Goal: Task Accomplishment & Management: Manage account settings

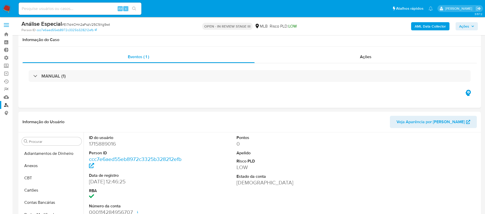
select select "10"
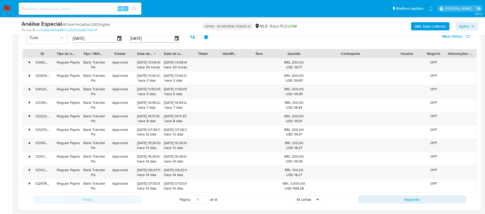
scroll to position [224, 0]
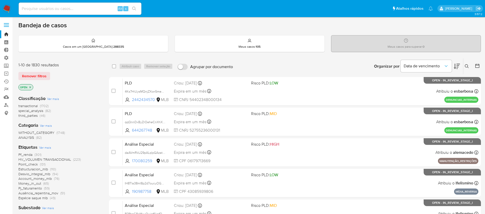
click at [56, 8] on input at bounding box center [80, 8] width 123 height 7
paste input "150454694"
type input "150454694"
click at [136, 8] on icon "search-icon" at bounding box center [134, 9] width 4 height 4
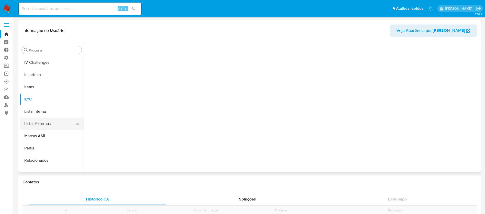
scroll to position [228, 0]
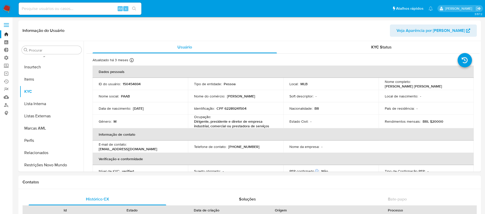
select select "10"
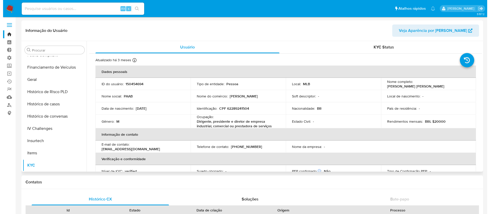
scroll to position [153, 0]
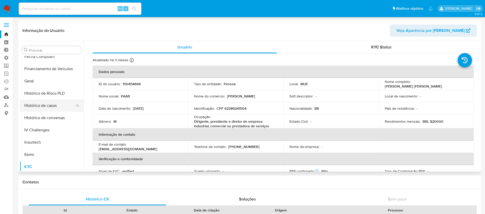
click at [58, 111] on button "Histórico de casos" at bounding box center [50, 106] width 60 height 12
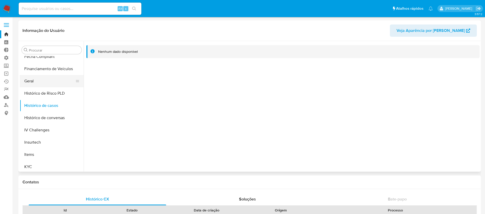
click at [31, 79] on button "Geral" at bounding box center [50, 81] width 60 height 12
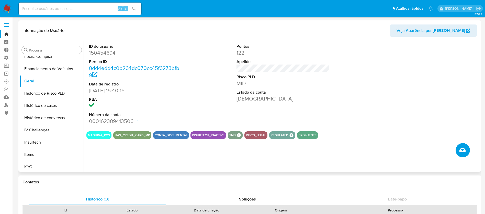
click at [462, 153] on icon "Criar caso manual" at bounding box center [462, 150] width 6 height 6
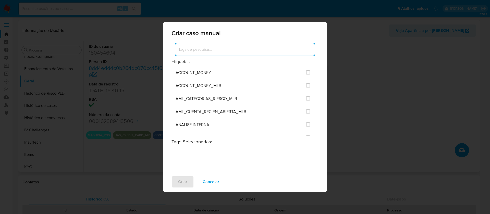
click at [220, 50] on input at bounding box center [244, 49] width 139 height 7
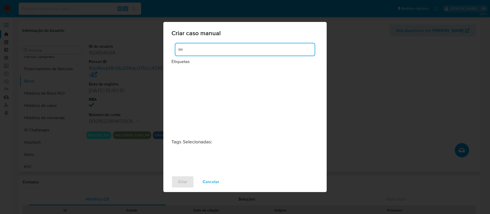
type input "i"
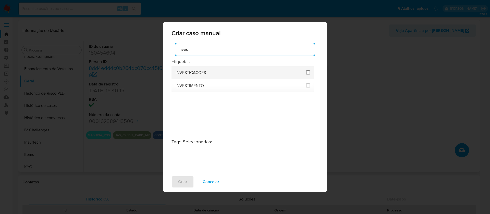
type input "inves"
click at [308, 73] on input "2067" at bounding box center [308, 72] width 4 height 4
checkbox input "true"
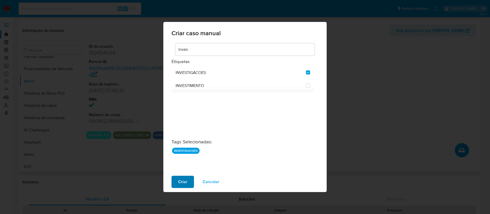
click at [185, 180] on span "Criar" at bounding box center [182, 181] width 9 height 11
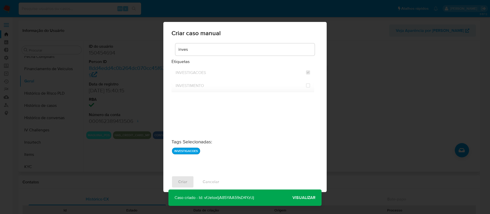
click at [218, 199] on p "Caso criado - Id: vfJeloxljA85YAA59sD4YzUj" at bounding box center [215, 198] width 92 height 16
click at [298, 198] on span "Visualizar" at bounding box center [304, 198] width 23 height 0
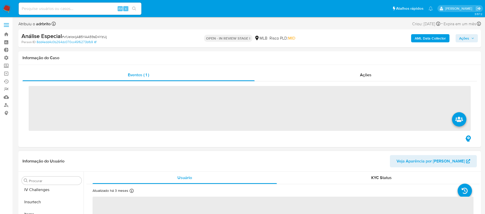
scroll to position [228, 0]
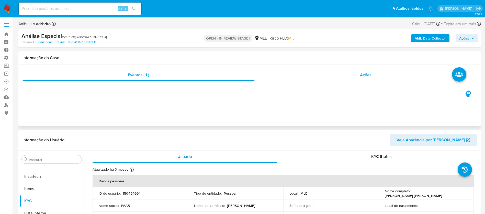
select select "10"
click at [464, 40] on span "Ações" at bounding box center [464, 38] width 10 height 8
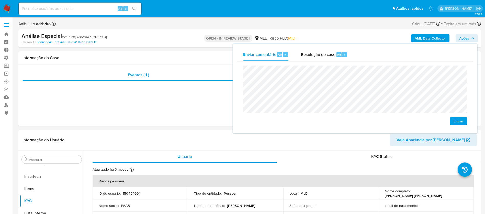
click at [459, 122] on span "Enviar" at bounding box center [458, 121] width 10 height 7
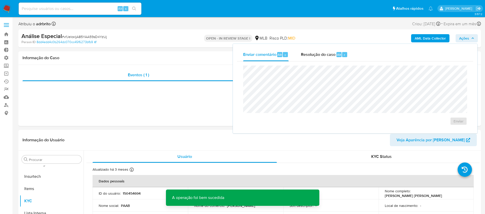
click at [80, 34] on div "Análise Especial # vfJeloxljA85YAA59sD4YzUj" at bounding box center [96, 36] width 150 height 8
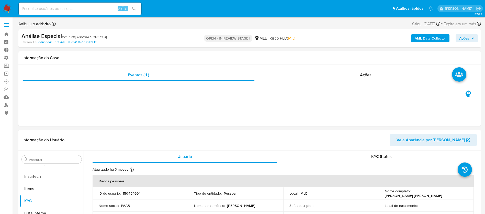
click at [79, 38] on span "# vfJeloxljA85YAA59sD4YzUj" at bounding box center [84, 36] width 45 height 5
copy span "vfJeloxljA85YAA59sD4YzUj"
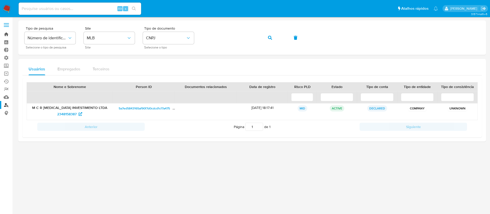
click at [6, 30] on link "Bandeja" at bounding box center [30, 34] width 61 height 8
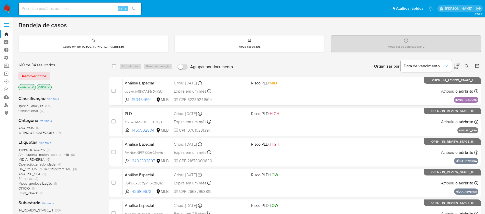
click at [44, 76] on span "Remover filtros" at bounding box center [34, 76] width 25 height 7
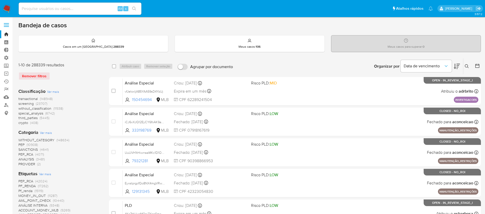
click at [467, 65] on icon at bounding box center [466, 66] width 4 height 4
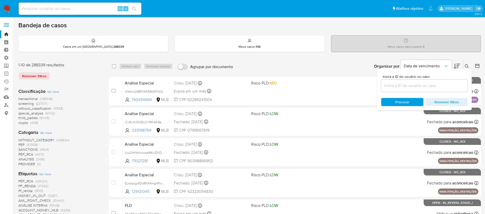
click at [445, 83] on input at bounding box center [424, 85] width 86 height 7
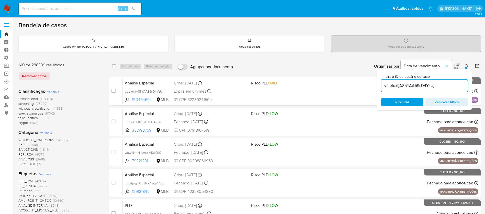
type input "vfJeloxljA85YAA59sD4YzUj"
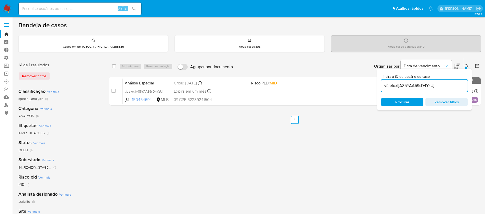
click at [468, 65] on button at bounding box center [467, 66] width 8 height 6
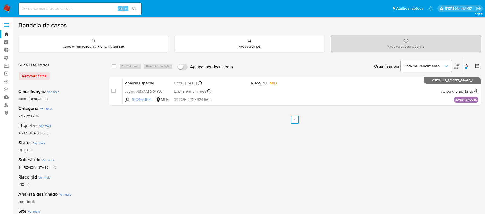
click at [255, 144] on div "select-all-cases-checkbox Atribuir caso Remover seleção Agrupar por documento O…" at bounding box center [295, 170] width 372 height 224
click at [114, 66] on input "checkbox" at bounding box center [114, 66] width 4 height 4
checkbox input "true"
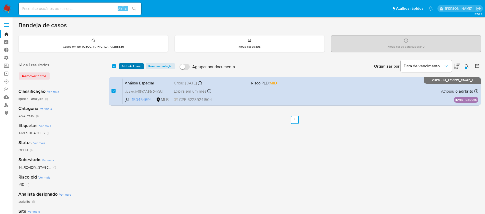
click at [126, 65] on span "Atribuir 1 caso" at bounding box center [131, 66] width 19 height 5
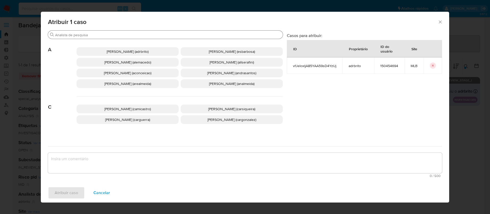
click at [111, 35] on input "Procurar" at bounding box center [168, 35] width 226 height 5
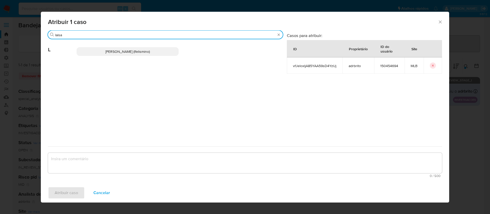
type input "laisa"
click at [108, 54] on p "Laisa Lopes Andrade (lfelismino)" at bounding box center [128, 51] width 102 height 9
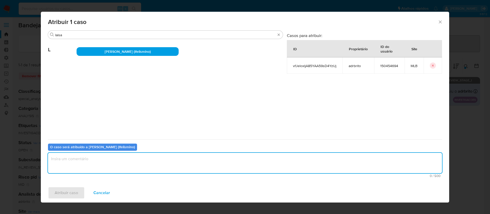
click at [98, 161] on textarea "assign-modal" at bounding box center [245, 163] width 394 height 20
type textarea "ok"
click at [65, 191] on span "Atribuir caso" at bounding box center [66, 192] width 23 height 11
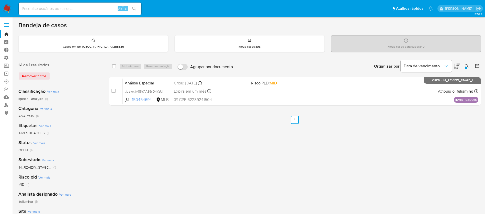
click at [465, 66] on icon at bounding box center [466, 66] width 4 height 4
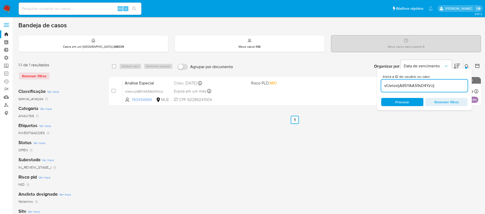
click at [216, 158] on div "select-all-cases-checkbox Atribuir caso Remover seleção Agrupar por documento O…" at bounding box center [295, 170] width 372 height 224
click at [465, 67] on div at bounding box center [466, 68] width 2 height 2
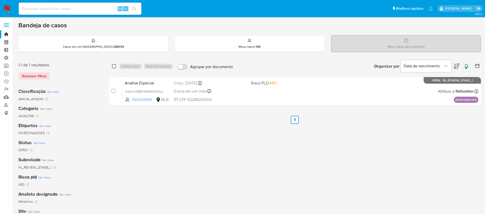
click at [115, 67] on input "checkbox" at bounding box center [114, 66] width 4 height 4
checkbox input "true"
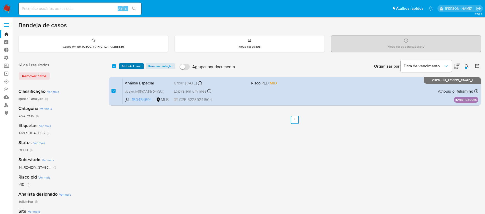
click at [126, 66] on span "Atribuir 1 caso" at bounding box center [131, 66] width 19 height 5
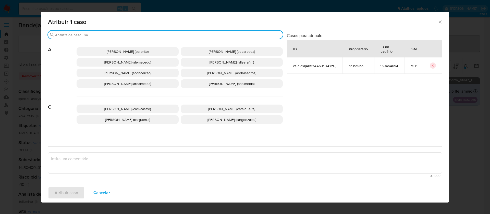
click at [122, 36] on input "Procurar" at bounding box center [168, 35] width 226 height 5
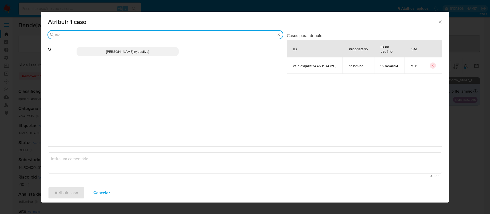
type input "vivi"
click at [124, 51] on span "Viviane Jesus Da Silva (vjdasilva)" at bounding box center [127, 51] width 43 height 5
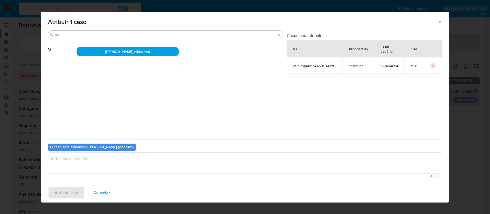
click at [128, 162] on textarea "assign-modal" at bounding box center [245, 163] width 394 height 20
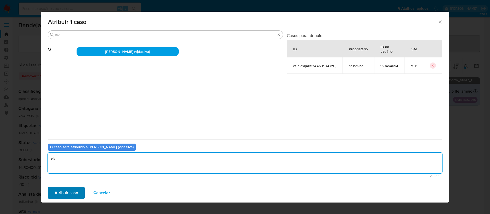
type textarea "ok"
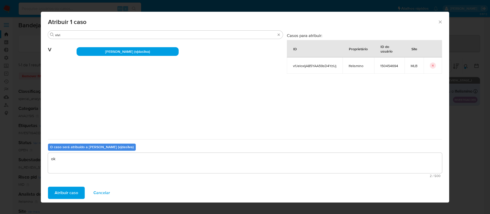
click at [75, 193] on span "Atribuir caso" at bounding box center [66, 192] width 23 height 11
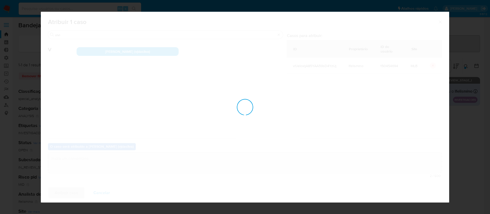
checkbox input "false"
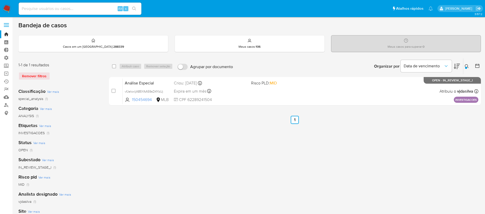
click at [466, 66] on icon at bounding box center [466, 66] width 4 height 4
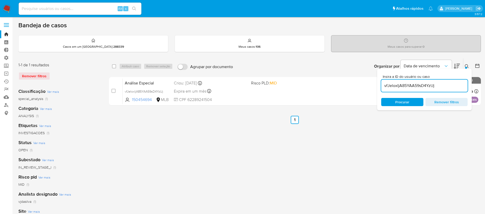
drag, startPoint x: 447, startPoint y: 86, endPoint x: 348, endPoint y: 71, distance: 100.2
click at [348, 71] on div "Organizar por Data de vencimento Os resultados não podem ser classificados enqu…" at bounding box center [357, 66] width 245 height 16
type input "brsRSqP5R0XaSAGy2oq9vqZC"
click at [465, 65] on icon at bounding box center [466, 66] width 4 height 4
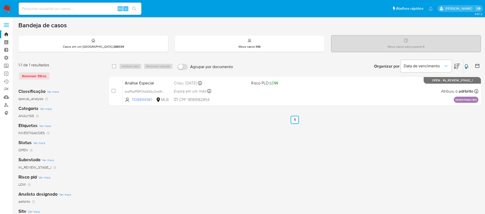
click at [111, 65] on div "select-all-cases-checkbox Atribuir caso Remover seleção Agrupar por documento O…" at bounding box center [295, 66] width 372 height 16
click at [112, 65] on input "checkbox" at bounding box center [114, 66] width 4 height 4
checkbox input "true"
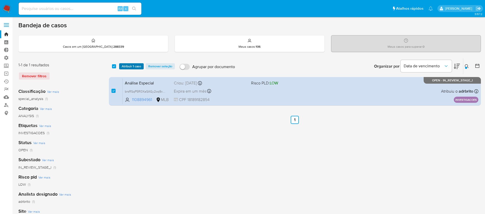
click at [122, 66] on span "Atribuir 1 caso" at bounding box center [131, 66] width 19 height 5
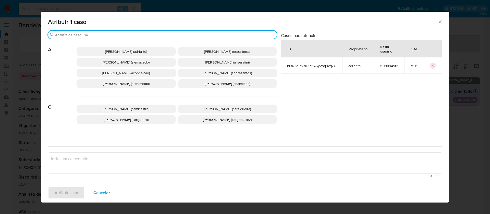
click at [122, 36] on input "Procurar" at bounding box center [165, 35] width 220 height 5
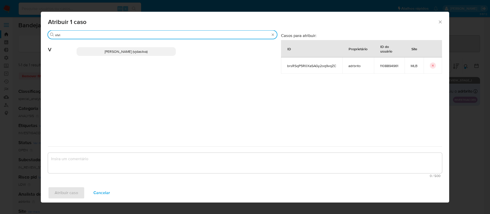
type input "vivi"
click at [124, 50] on span "[PERSON_NAME] (vjdasilva)" at bounding box center [126, 51] width 43 height 5
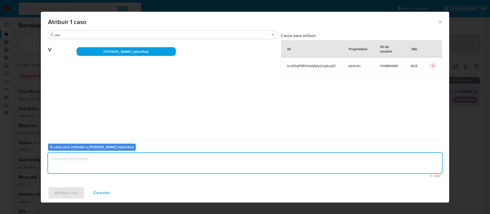
click at [121, 167] on textarea "assign-modal" at bounding box center [245, 163] width 394 height 20
type textarea "ok"
click at [65, 193] on span "Atribuir caso" at bounding box center [66, 192] width 23 height 11
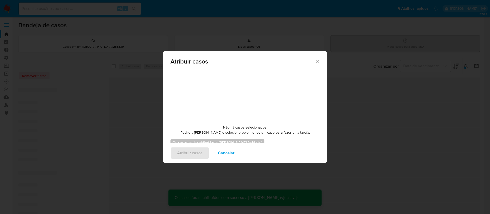
checkbox input "false"
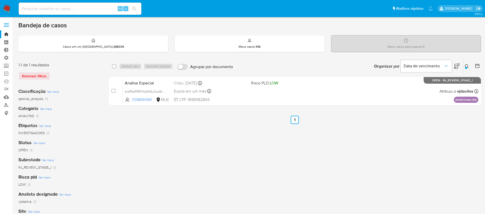
click at [466, 68] on div at bounding box center [466, 68] width 2 height 2
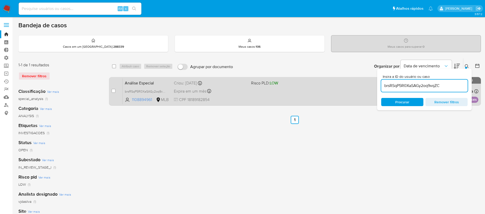
drag, startPoint x: 444, startPoint y: 86, endPoint x: 367, endPoint y: 77, distance: 77.9
click at [367, 77] on div "select-all-cases-checkbox Atribuir caso Remover seleção Agrupar por documento O…" at bounding box center [295, 83] width 372 height 50
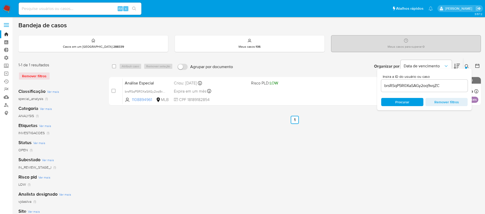
click at [447, 89] on div "brsRSqP5R0XaSAGy2oq9vqZC" at bounding box center [424, 86] width 86 height 12
drag, startPoint x: 449, startPoint y: 88, endPoint x: 381, endPoint y: 76, distance: 69.2
click at [381, 76] on div "Insira a ID do usuário ou caso brsRSqP5R0XaSAGy2oq9vqZC Procurar Remover filtros" at bounding box center [424, 90] width 95 height 42
paste input "Fh9aYbyVyMKSCjWTMQ3uUkcv"
type input "Fh9aYbyVyMKSCjWTMQ3uUkcv"
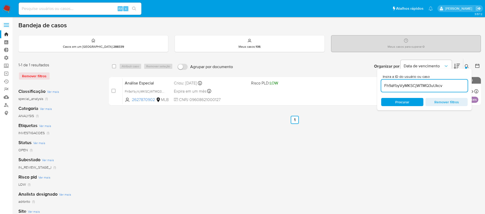
click at [467, 66] on icon at bounding box center [466, 66] width 4 height 4
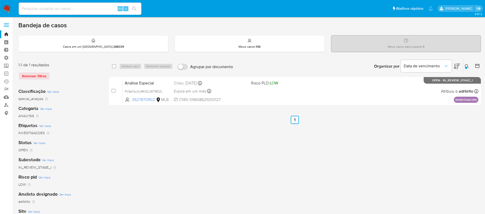
click at [245, 151] on div "select-all-cases-checkbox Atribuir caso Remover seleção Agrupar por documento O…" at bounding box center [295, 170] width 372 height 224
click at [112, 67] on input "checkbox" at bounding box center [114, 66] width 4 height 4
checkbox input "true"
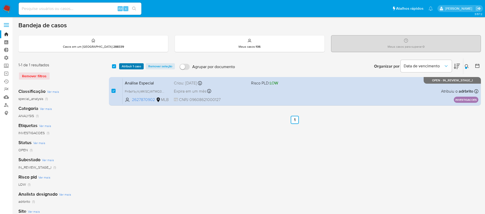
click at [126, 66] on span "Atribuir 1 caso" at bounding box center [131, 66] width 19 height 5
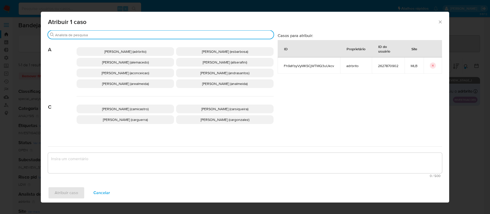
drag, startPoint x: 128, startPoint y: 35, endPoint x: 127, endPoint y: 40, distance: 5.2
click at [128, 35] on input "Procurar" at bounding box center [163, 35] width 217 height 5
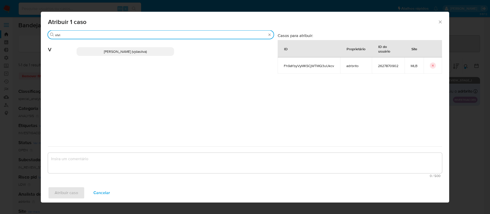
type input "vivi"
click at [123, 53] on span "[PERSON_NAME] (vjdasilva)" at bounding box center [125, 51] width 43 height 5
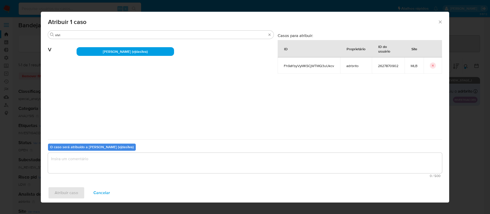
click at [122, 164] on textarea "assign-modal" at bounding box center [245, 163] width 394 height 20
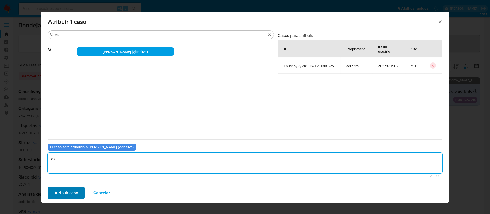
type textarea "ok"
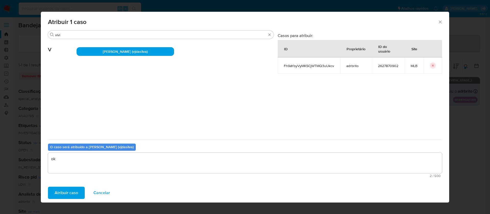
click at [76, 193] on span "Atribuir caso" at bounding box center [66, 192] width 23 height 11
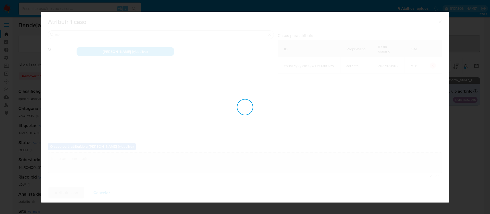
checkbox input "false"
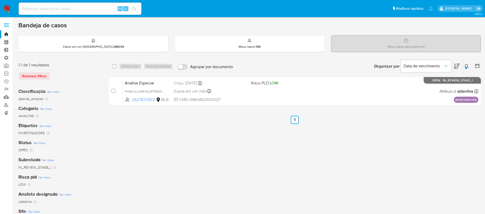
click at [467, 67] on icon at bounding box center [466, 66] width 4 height 4
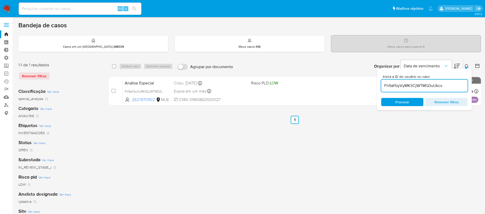
drag, startPoint x: 445, startPoint y: 87, endPoint x: 381, endPoint y: 78, distance: 65.3
click at [381, 78] on div "Insira a ID do usuário ou caso Fh9aYbyVyMKSCjWTMQ3uUkcv" at bounding box center [424, 83] width 86 height 17
type input "cBtuJJgW7nrlzuiDy3boA4Z9"
click at [468, 65] on icon at bounding box center [466, 66] width 4 height 4
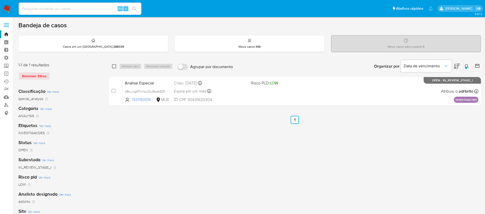
click at [113, 67] on input "checkbox" at bounding box center [114, 66] width 4 height 4
checkbox input "true"
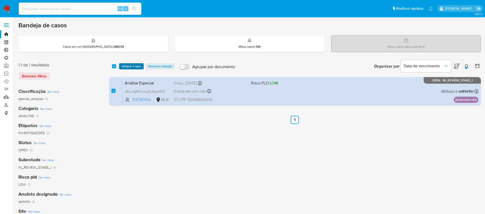
click at [132, 66] on span "Atribuir 1 caso" at bounding box center [131, 66] width 19 height 5
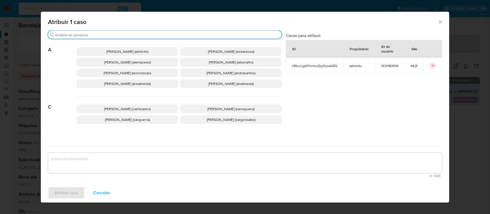
click at [103, 35] on input "Procurar" at bounding box center [167, 35] width 225 height 5
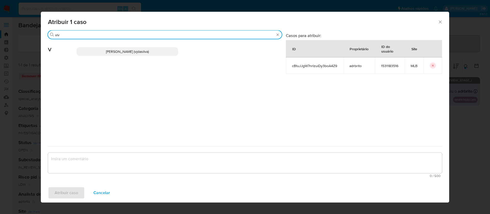
type input "viv"
click at [119, 56] on p "[PERSON_NAME] (vjdasilva)" at bounding box center [128, 51] width 102 height 9
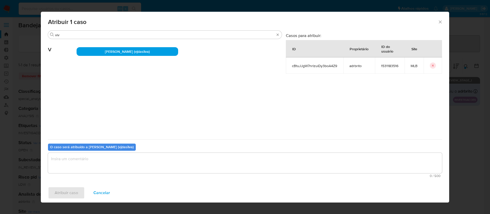
click at [72, 161] on textarea "assign-modal" at bounding box center [245, 163] width 394 height 20
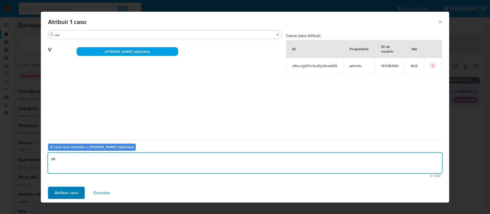
type textarea "ok"
click at [69, 190] on span "Atribuir caso" at bounding box center [66, 192] width 23 height 11
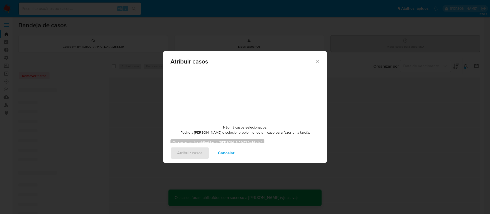
checkbox input "false"
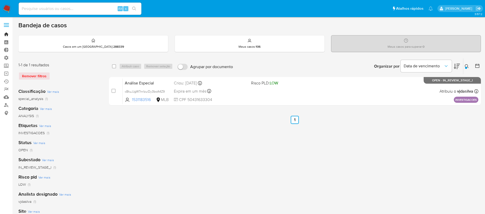
click at [6, 31] on link "Bandeja" at bounding box center [30, 34] width 61 height 8
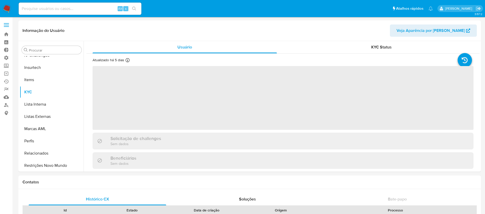
scroll to position [228, 0]
click at [54, 6] on input at bounding box center [80, 8] width 123 height 7
paste input "1108894961"
type input "1108894961"
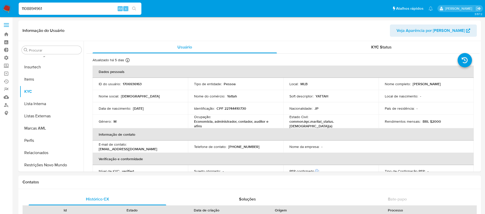
select select "10"
type input "1108894961"
click at [133, 5] on div "1108894961 Alt s" at bounding box center [80, 9] width 123 height 12
click at [133, 8] on icon "search-icon" at bounding box center [134, 9] width 4 height 4
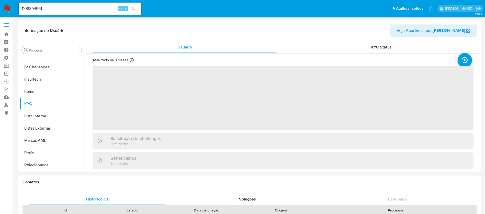
scroll to position [228, 0]
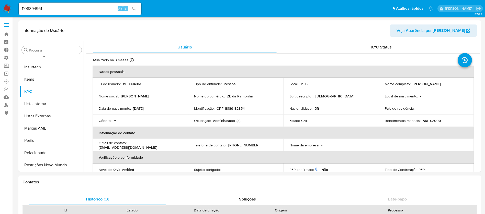
select select "10"
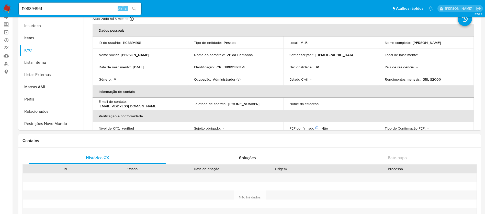
scroll to position [33, 0]
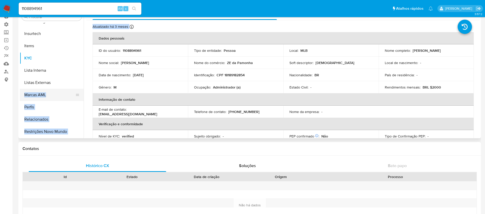
drag, startPoint x: 84, startPoint y: 115, endPoint x: 78, endPoint y: 93, distance: 22.1
click at [78, 93] on div "Procurar Adiantamentos de Dinheiro Anexos CBT Cartões Contas Bancárias Dados Mo…" at bounding box center [249, 73] width 459 height 131
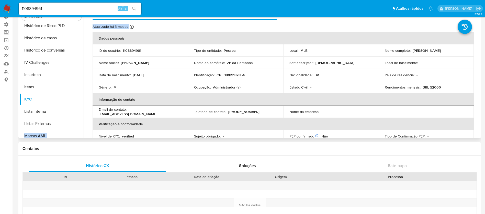
scroll to position [178, 0]
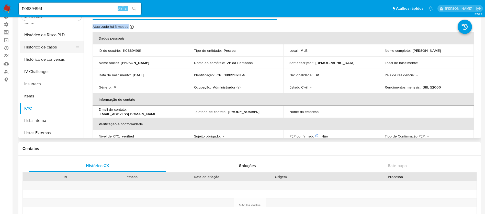
click at [39, 48] on button "Histórico de casos" at bounding box center [50, 47] width 60 height 12
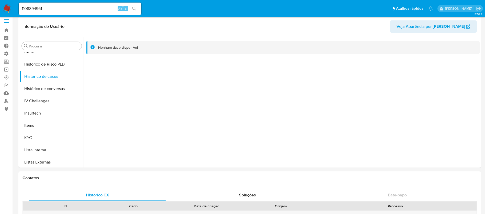
scroll to position [0, 0]
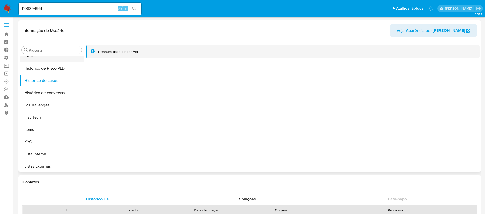
click at [29, 58] on button "Geral" at bounding box center [50, 56] width 60 height 12
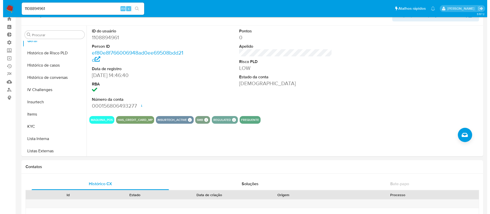
scroll to position [14, 0]
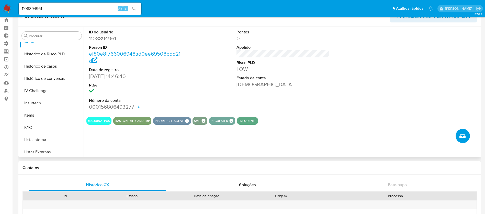
click at [465, 133] on button "Criar caso manual" at bounding box center [462, 136] width 14 height 14
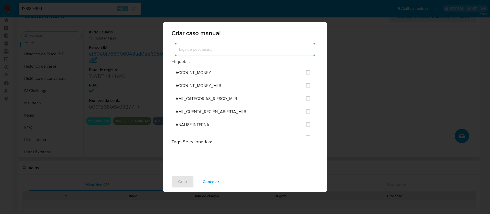
click at [228, 51] on input at bounding box center [244, 49] width 139 height 7
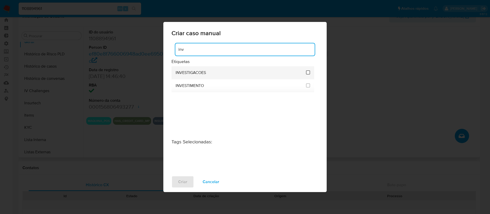
type input "inv"
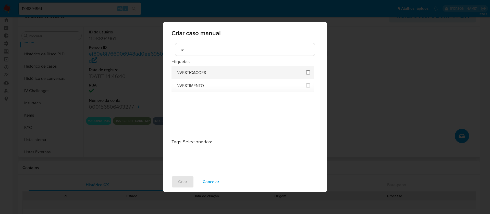
click at [309, 73] on input "2067" at bounding box center [308, 72] width 4 height 4
checkbox input "true"
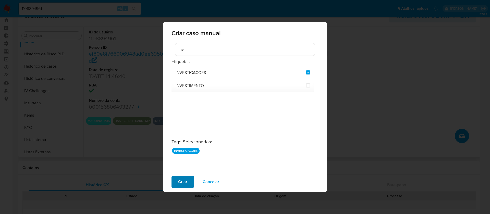
click at [190, 176] on button "Criar" at bounding box center [183, 182] width 22 height 12
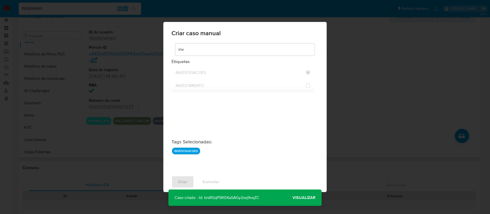
click at [310, 198] on span "Visualizar" at bounding box center [304, 198] width 23 height 0
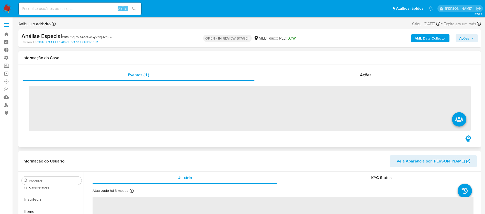
scroll to position [228, 0]
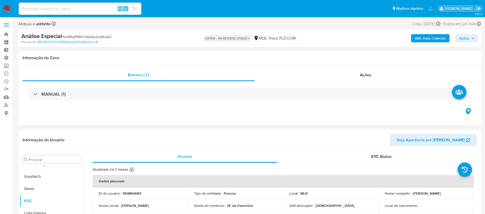
click at [471, 39] on icon "button" at bounding box center [472, 38] width 3 height 3
select select "10"
click at [467, 38] on span "Ações" at bounding box center [464, 38] width 10 height 8
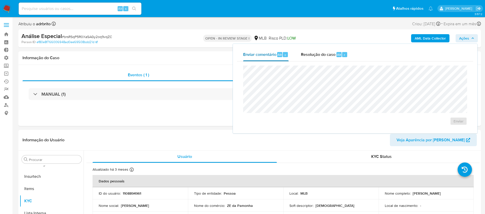
click at [265, 58] on div "Enviar comentário Alt c" at bounding box center [265, 54] width 45 height 13
click at [460, 119] on span "Enviar" at bounding box center [458, 121] width 10 height 7
click at [79, 38] on span "# brsRSqP5R0XaSAGy2oq9vqZC" at bounding box center [87, 36] width 50 height 5
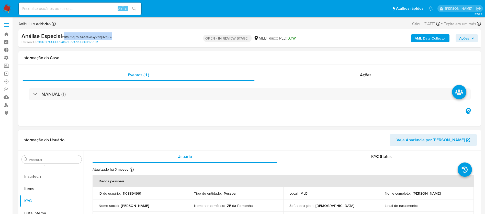
click at [79, 38] on span "# brsRSqP5R0XaSAGy2oq9vqZC" at bounding box center [87, 36] width 50 height 5
copy span "brsRSqP5R0XaSAGy2oq9vqZC"
click at [76, 10] on input at bounding box center [80, 8] width 123 height 7
paste input "2627870902"
type input "2627870902"
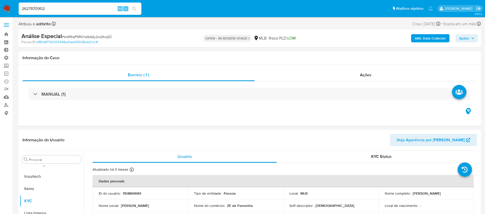
click at [133, 7] on icon "search-icon" at bounding box center [134, 9] width 4 height 4
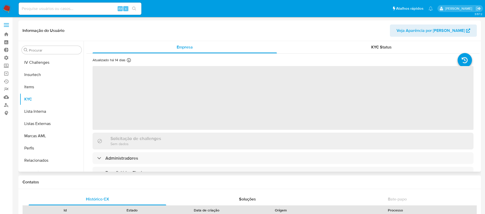
scroll to position [228, 0]
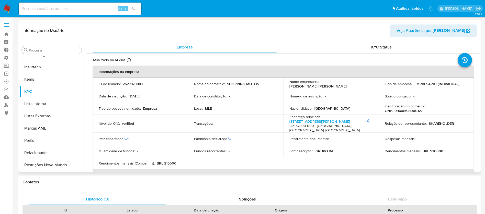
select select "10"
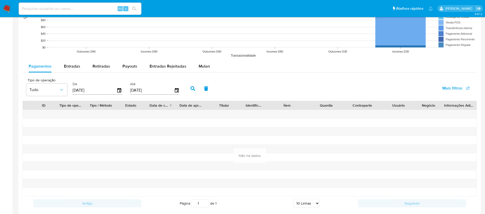
scroll to position [445, 0]
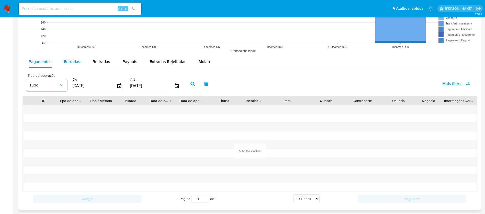
click at [68, 56] on div "Entradas" at bounding box center [72, 62] width 16 height 12
select select "10"
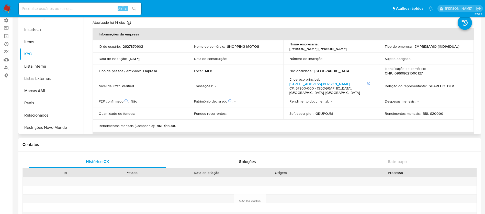
scroll to position [37, 0]
click at [37, 131] on button "Restrições Novo Mundo" at bounding box center [50, 129] width 60 height 12
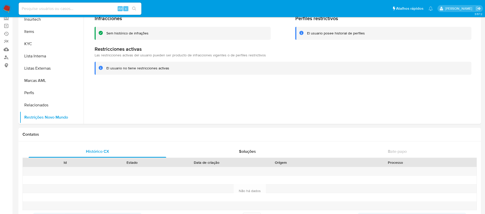
scroll to position [34, 0]
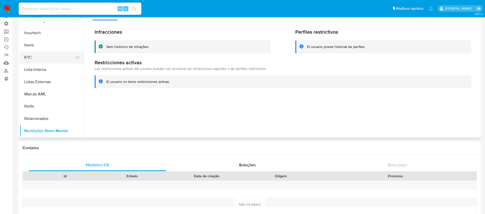
click at [37, 60] on button "KYC" at bounding box center [50, 57] width 60 height 12
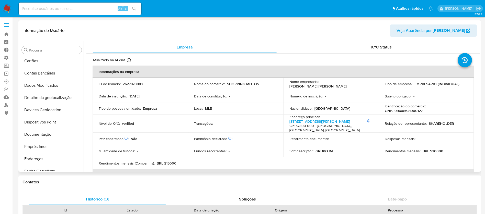
scroll to position [24, 0]
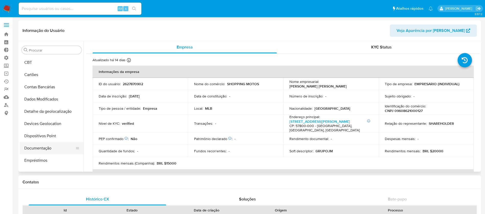
click at [49, 149] on button "Documentação" at bounding box center [50, 148] width 60 height 12
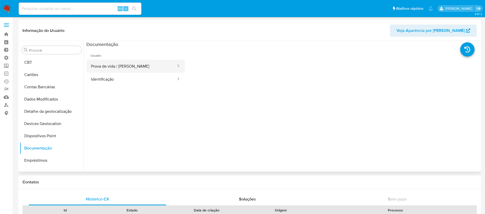
drag, startPoint x: 152, startPoint y: 65, endPoint x: 155, endPoint y: 63, distance: 3.3
click at [153, 64] on button "Prova de vida / Selfie" at bounding box center [131, 66] width 90 height 13
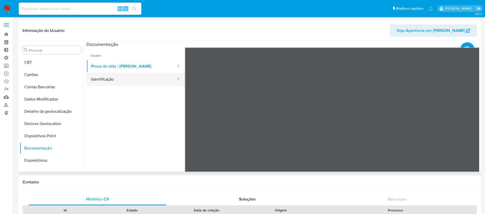
click at [113, 78] on button "Identificação" at bounding box center [131, 79] width 90 height 13
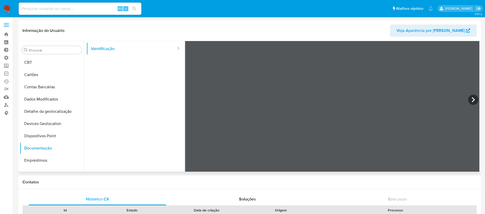
scroll to position [43, 0]
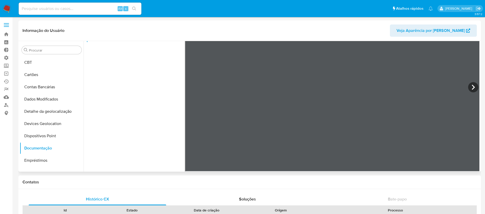
drag, startPoint x: 84, startPoint y: 79, endPoint x: 86, endPoint y: 100, distance: 21.4
click at [86, 100] on div at bounding box center [282, 106] width 396 height 131
click at [79, 91] on button "Contas Bancárias" at bounding box center [50, 87] width 60 height 12
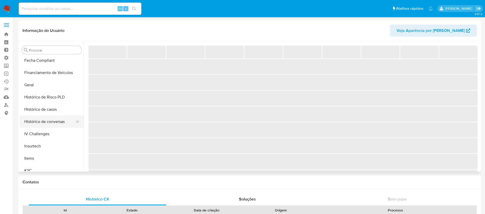
scroll to position [150, 0]
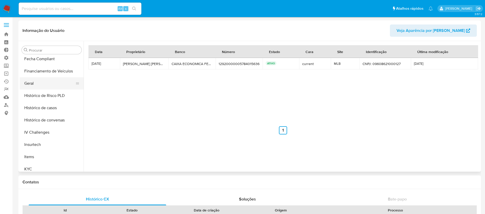
click at [32, 82] on button "Geral" at bounding box center [50, 83] width 60 height 12
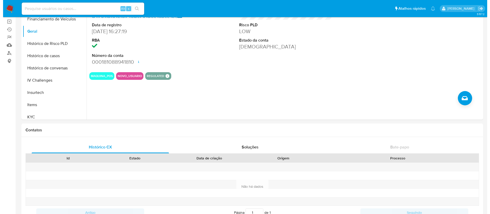
scroll to position [56, 0]
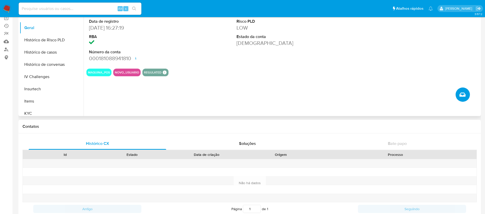
click at [462, 95] on icon "Criar caso manual" at bounding box center [462, 95] width 6 height 6
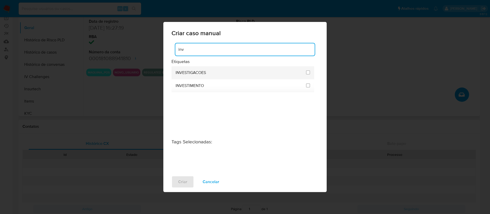
type input "inv"
click at [311, 73] on li "INVESTIGACOES" at bounding box center [243, 72] width 143 height 13
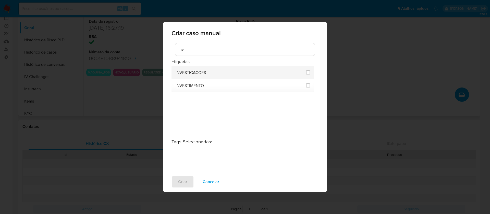
click at [308, 75] on div at bounding box center [308, 72] width 4 height 5
click at [308, 74] on input "2067" at bounding box center [308, 72] width 4 height 4
checkbox input "true"
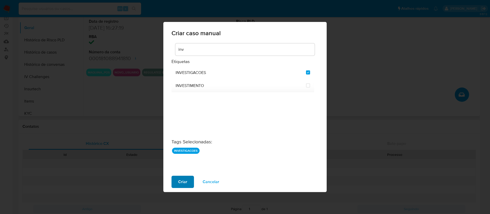
click at [180, 183] on span "Criar" at bounding box center [182, 181] width 9 height 11
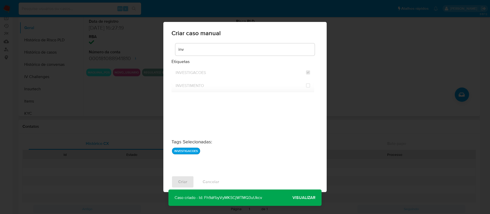
click at [304, 198] on span "Visualizar" at bounding box center [304, 198] width 23 height 0
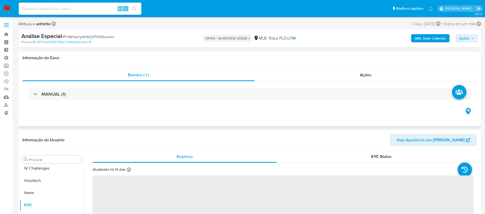
scroll to position [228, 0]
click at [463, 40] on span "Ações" at bounding box center [464, 38] width 10 height 8
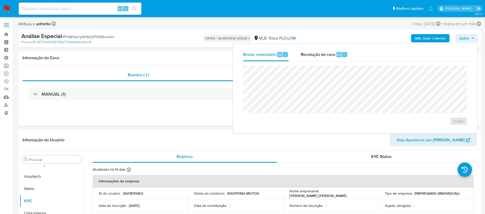
select select "10"
click at [458, 121] on span "Enviar" at bounding box center [458, 121] width 10 height 7
click at [95, 35] on span "# Fh9aYbyVyMKSCjWTMQ3uUkcv" at bounding box center [88, 36] width 52 height 5
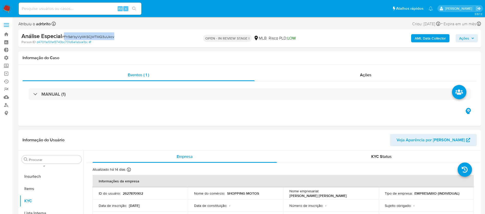
click at [95, 35] on span "# Fh9aYbyVyMKSCjWTMQ3uUkcv" at bounding box center [88, 36] width 52 height 5
copy span "Fh9aYbyVyMKSCjWTMQ3uUkcv"
click at [70, 8] on input at bounding box center [80, 8] width 123 height 7
paste input "1531183516"
type input "1531183516"
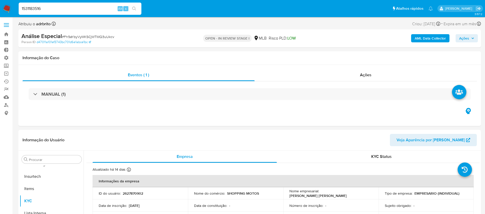
click at [135, 7] on icon "search-icon" at bounding box center [134, 9] width 4 height 4
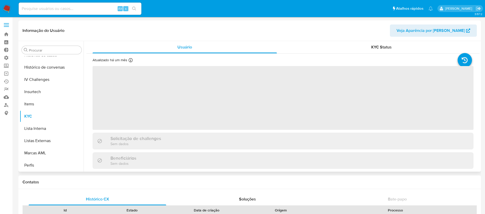
scroll to position [228, 0]
select select "10"
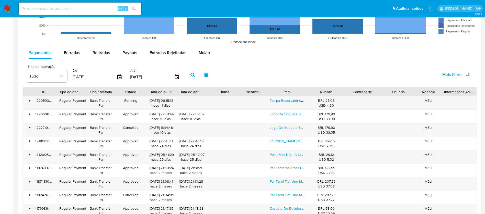
scroll to position [426, 0]
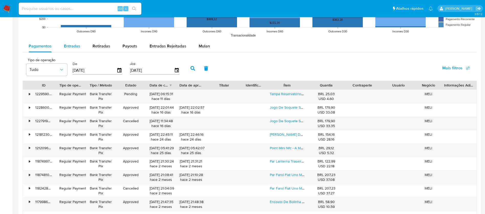
click at [77, 43] on span "Entradas" at bounding box center [72, 46] width 16 height 6
select select "10"
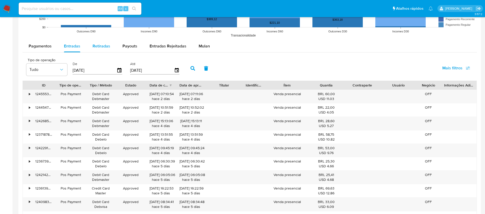
click at [99, 49] on div "Retiradas" at bounding box center [101, 46] width 18 height 12
select select "10"
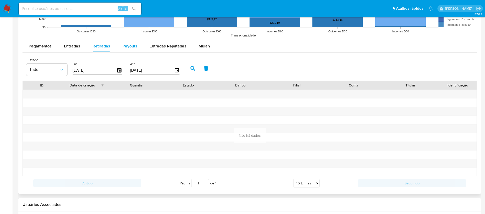
click at [133, 50] on div "Payouts" at bounding box center [129, 46] width 15 height 12
select select "10"
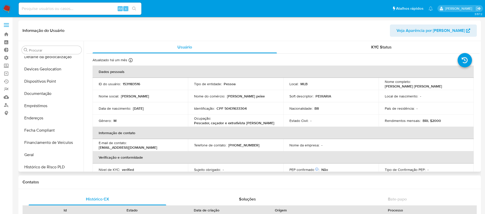
scroll to position [98, 0]
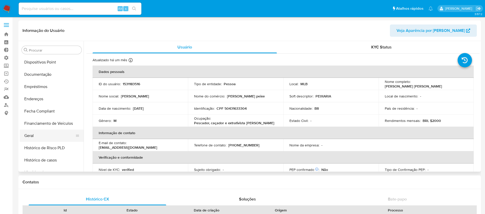
click at [54, 133] on button "Geral" at bounding box center [50, 136] width 60 height 12
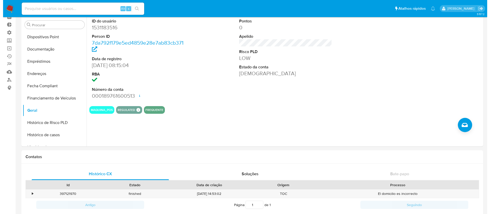
scroll to position [32, 0]
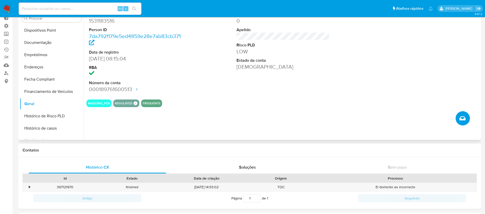
click at [459, 117] on icon "Criar caso manual" at bounding box center [462, 118] width 6 height 6
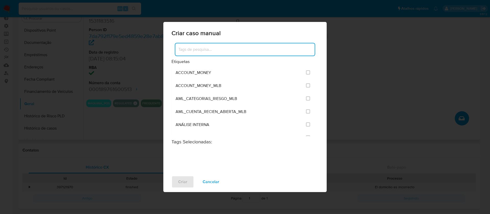
click at [253, 46] on input at bounding box center [244, 49] width 139 height 7
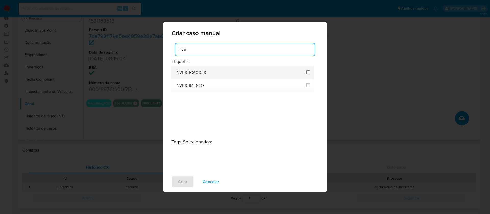
type input "inve"
click at [308, 71] on input "2067" at bounding box center [308, 72] width 4 height 4
checkbox input "true"
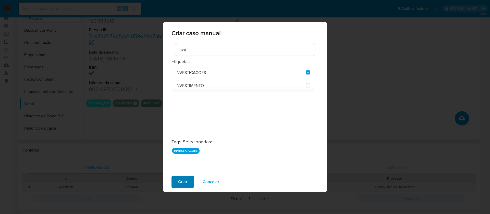
click at [178, 182] on button "Criar" at bounding box center [183, 182] width 22 height 12
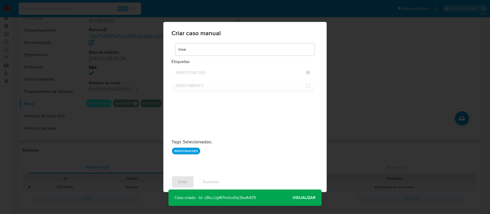
click at [249, 197] on p "Caso criado - Id: cBtuJJgW7nrlzuiDy3boA4Z9" at bounding box center [215, 198] width 93 height 16
click at [303, 198] on span "Visualizar" at bounding box center [304, 198] width 23 height 0
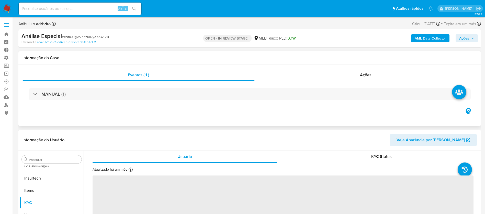
scroll to position [228, 0]
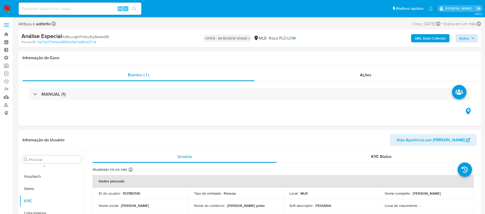
select select "10"
click at [459, 38] on span "Ações" at bounding box center [464, 38] width 10 height 8
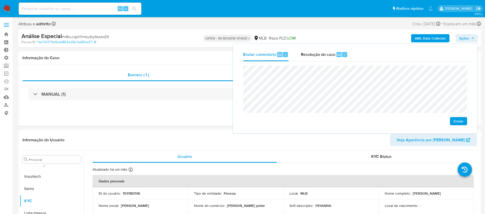
click at [459, 121] on span "Enviar" at bounding box center [458, 121] width 10 height 7
click at [72, 37] on span "# cBtuJJgW7nrlzuiDy3boA4Z9" at bounding box center [85, 36] width 47 height 5
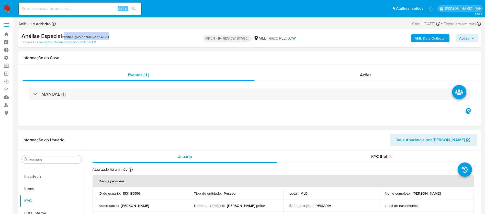
click at [72, 37] on span "# cBtuJJgW7nrlzuiDy3boA4Z9" at bounding box center [85, 36] width 47 height 5
copy span "cBtuJJgW7nrlzuiDy3boA4Z9"
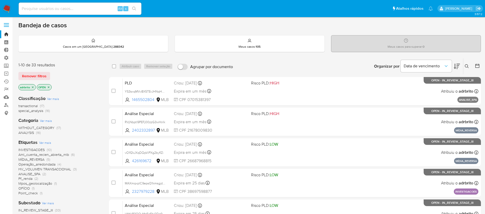
click at [32, 87] on icon "close-filter" at bounding box center [33, 87] width 2 height 2
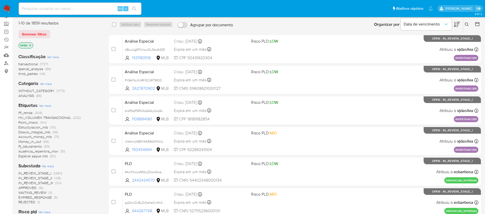
scroll to position [41, 0]
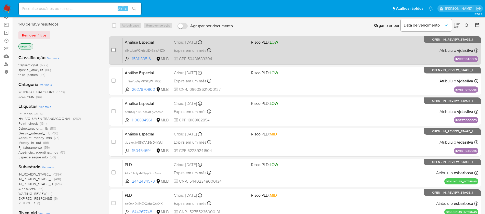
click at [112, 50] on input "checkbox" at bounding box center [113, 50] width 4 height 4
checkbox input "true"
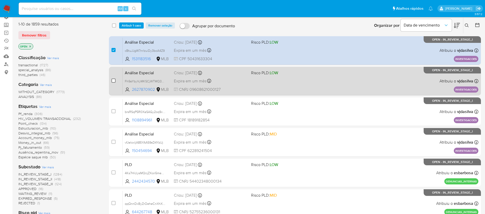
click at [115, 82] on input "checkbox" at bounding box center [113, 81] width 4 height 4
checkbox input "true"
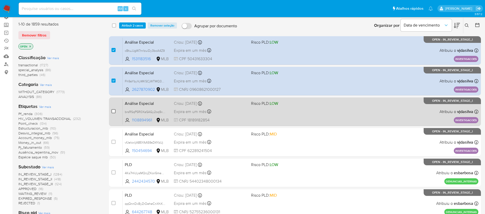
click at [114, 111] on input "checkbox" at bounding box center [113, 111] width 4 height 4
checkbox input "true"
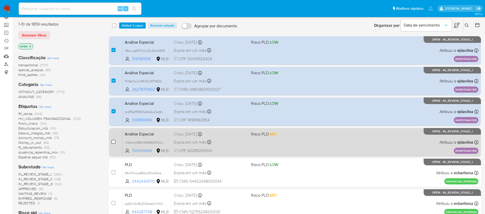
click at [113, 141] on input "checkbox" at bounding box center [113, 142] width 4 height 4
checkbox input "true"
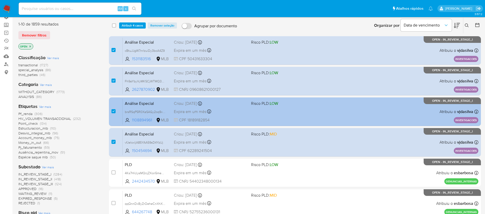
scroll to position [0, 0]
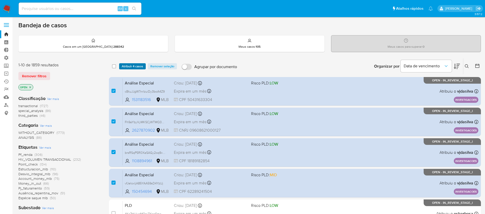
click at [128, 66] on span "Atribuir 4 casos" at bounding box center [132, 66] width 21 height 5
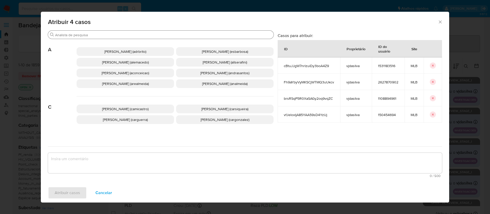
click at [118, 33] on input "Procurar" at bounding box center [163, 35] width 217 height 5
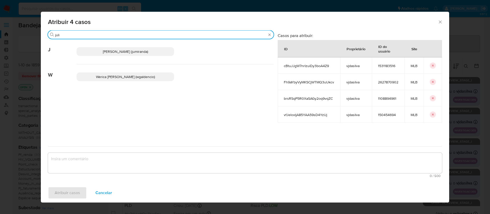
type input "juli"
click at [147, 49] on span "[PERSON_NAME] (jumiranda)" at bounding box center [125, 51] width 45 height 5
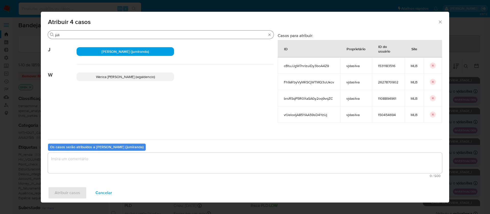
click at [66, 34] on input "juli" at bounding box center [160, 35] width 211 height 5
click at [441, 21] on icon "Fechar a janela" at bounding box center [440, 21] width 3 height 3
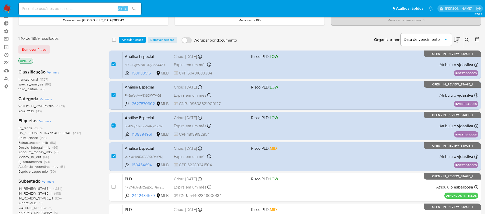
scroll to position [28, 0]
